Goal: Navigation & Orientation: Find specific page/section

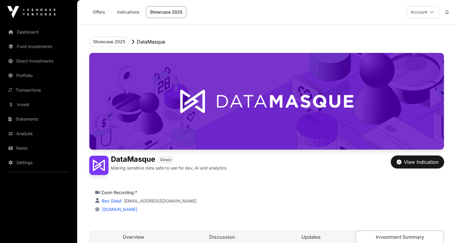
click at [358, 159] on div "View Indication" at bounding box center [418, 161] width 42 height 7
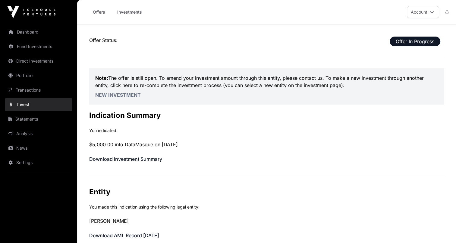
click at [129, 12] on link "Investments" at bounding box center [129, 11] width 33 height 11
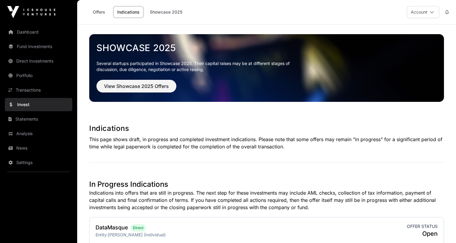
click at [97, 12] on link "Offers" at bounding box center [99, 11] width 24 height 11
